Goal: Navigation & Orientation: Find specific page/section

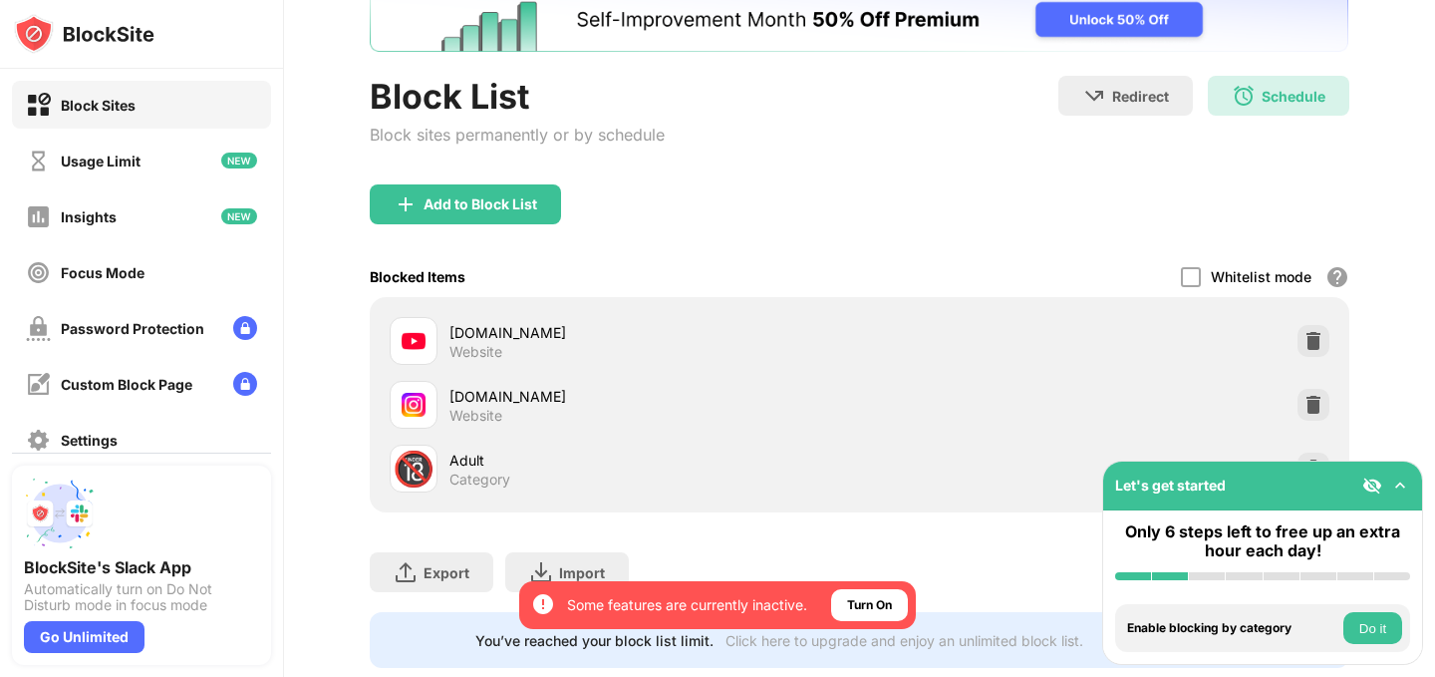
scroll to position [167, 0]
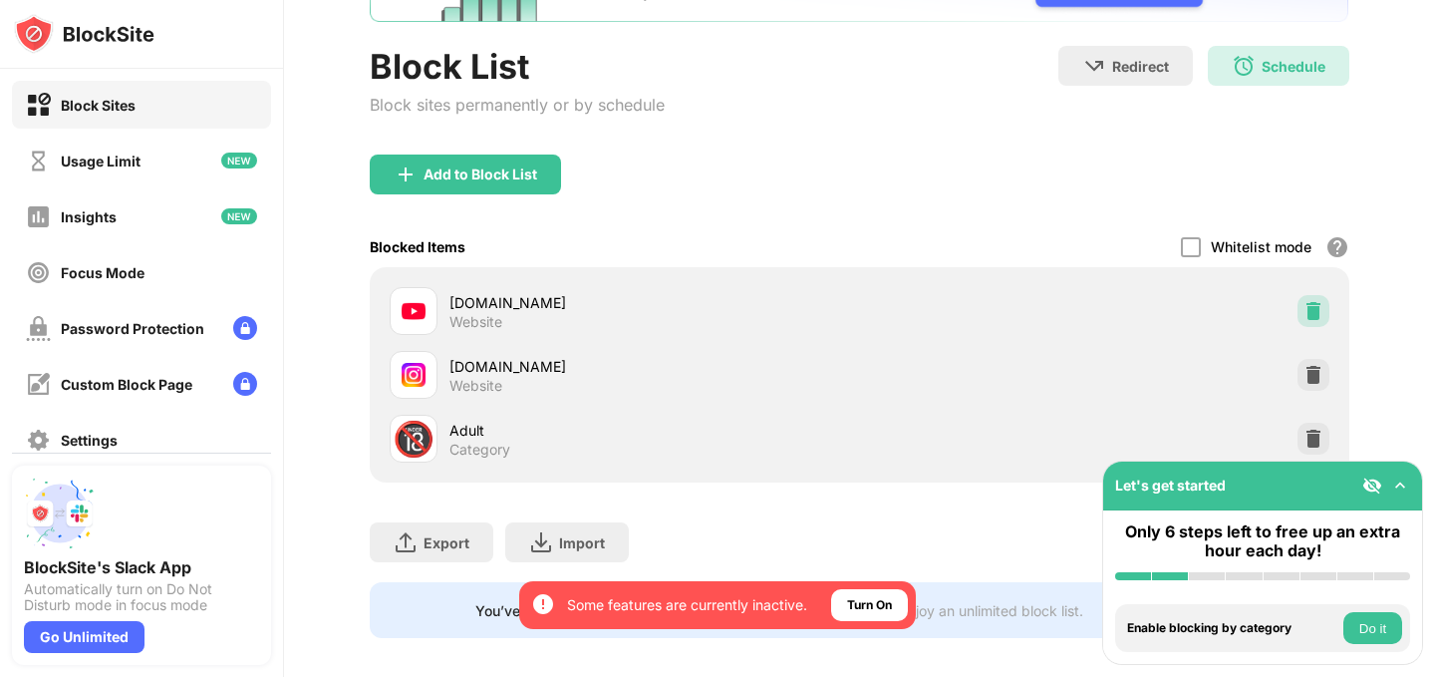
click at [1317, 313] on img at bounding box center [1314, 311] width 20 height 20
